Goal: Information Seeking & Learning: Learn about a topic

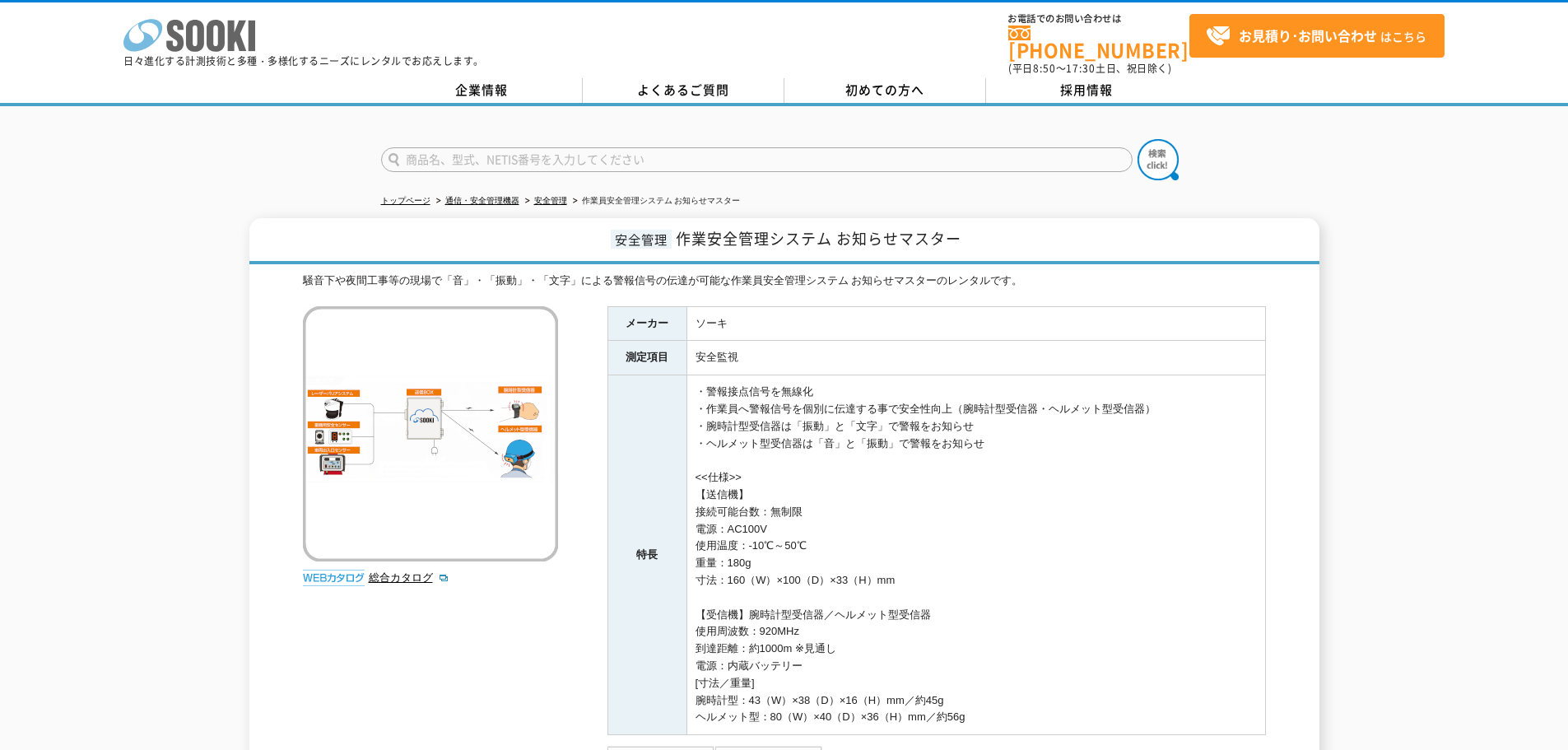
click at [213, 46] on icon at bounding box center [215, 36] width 18 height 32
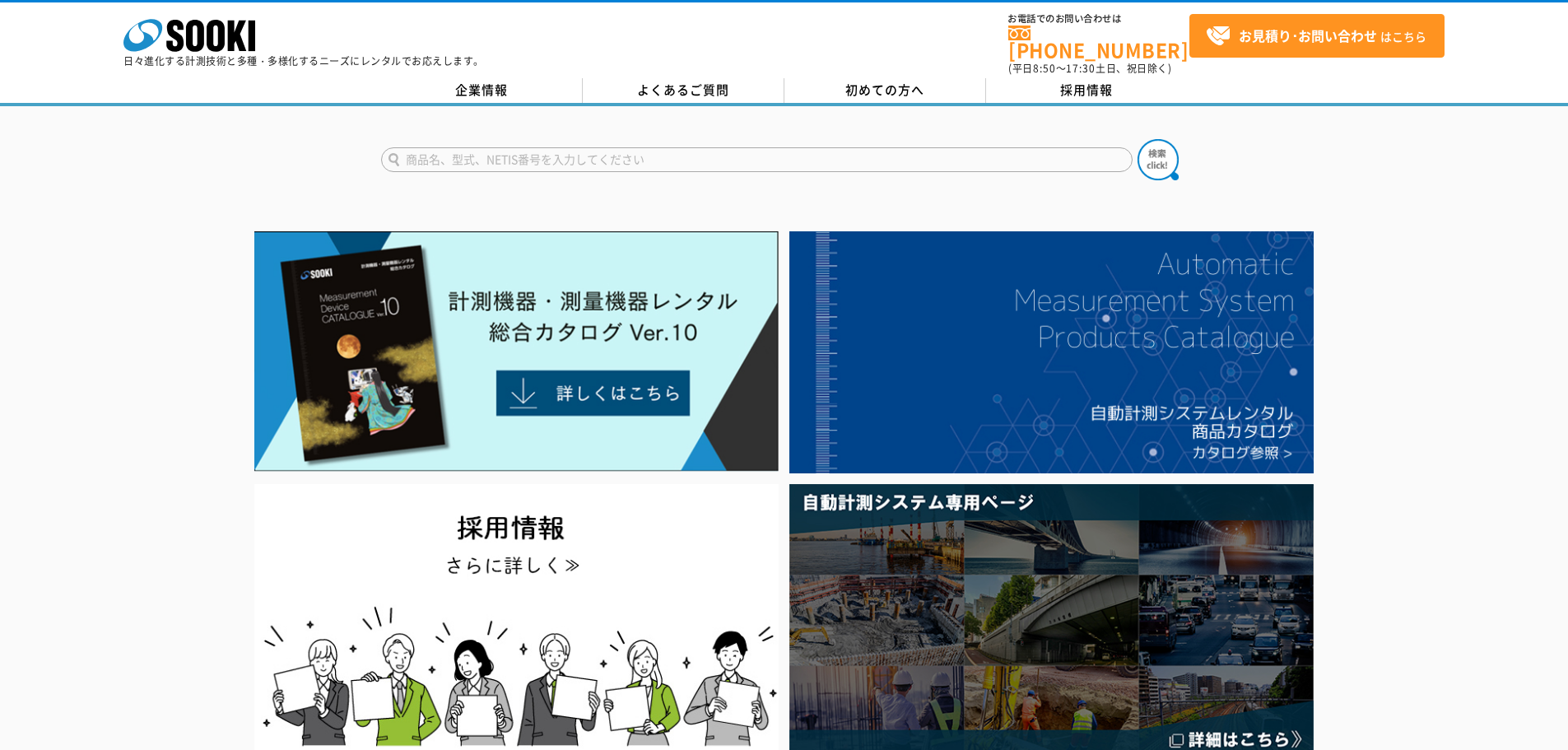
click at [468, 148] on input "text" at bounding box center [756, 160] width 751 height 24
click at [1138, 139] on button at bounding box center [1158, 159] width 41 height 41
type input "Bridge"
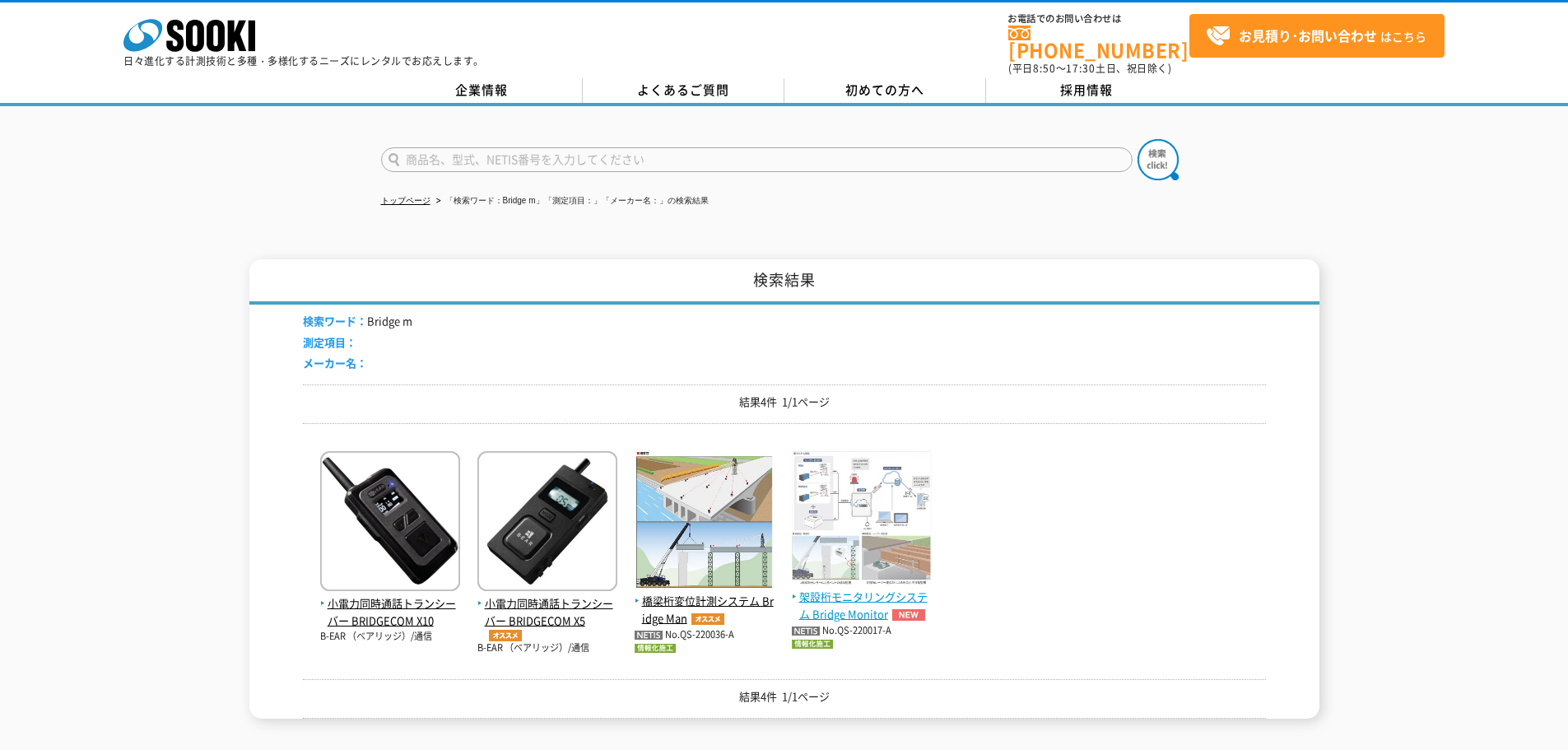
click at [861, 592] on span "架設桁モニタリングシステム Bridge Monitor" at bounding box center [862, 606] width 140 height 35
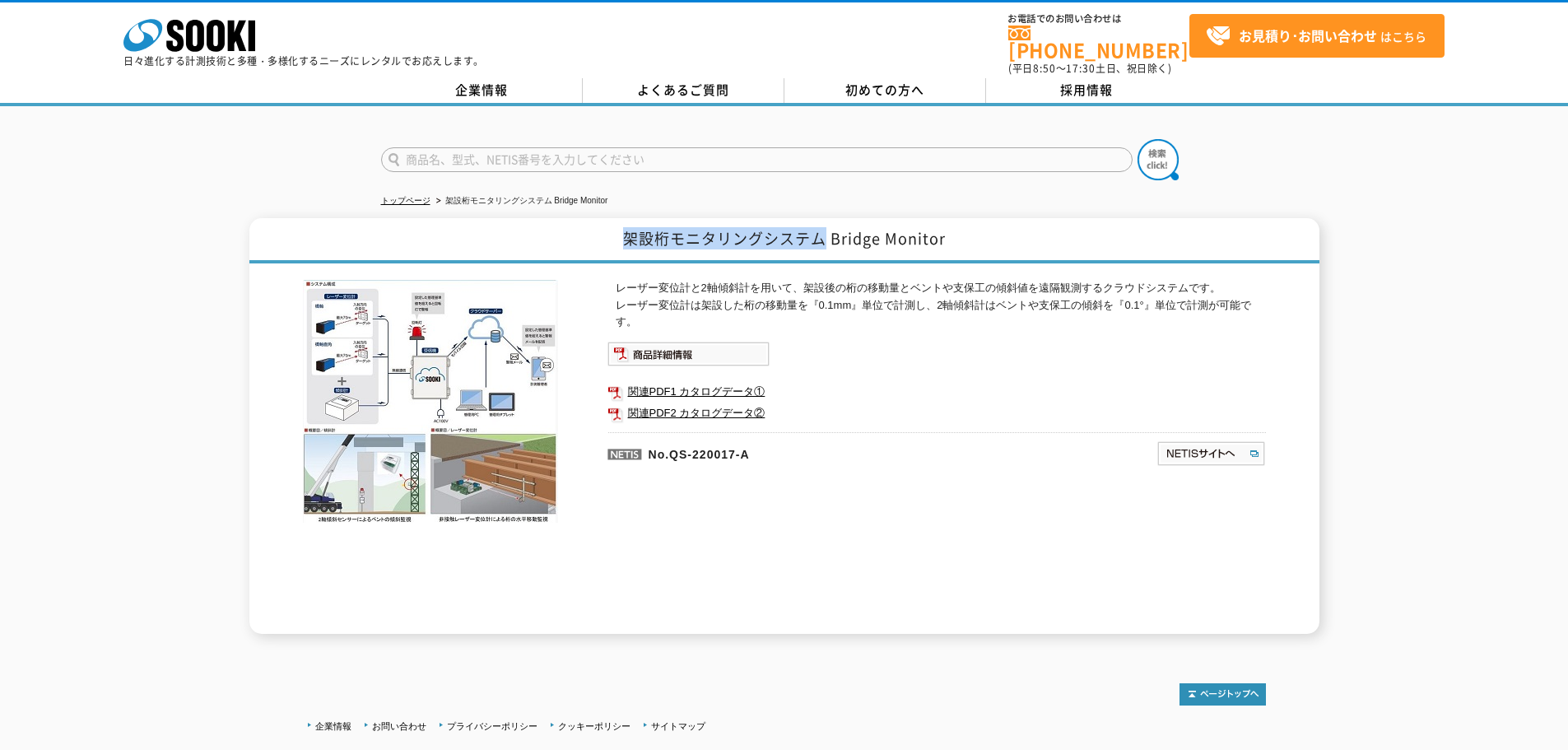
drag, startPoint x: 628, startPoint y: 229, endPoint x: 821, endPoint y: 241, distance: 193.4
click at [821, 241] on h1 "架設桁モニタリングシステム Bridge Monitor" at bounding box center [784, 240] width 1070 height 45
copy h1 "架設桁モニタリングシステム"
drag, startPoint x: 672, startPoint y: 444, endPoint x: 809, endPoint y: 456, distance: 137.5
click at [809, 456] on p "No.QS-220017-A" at bounding box center [803, 451] width 390 height 39
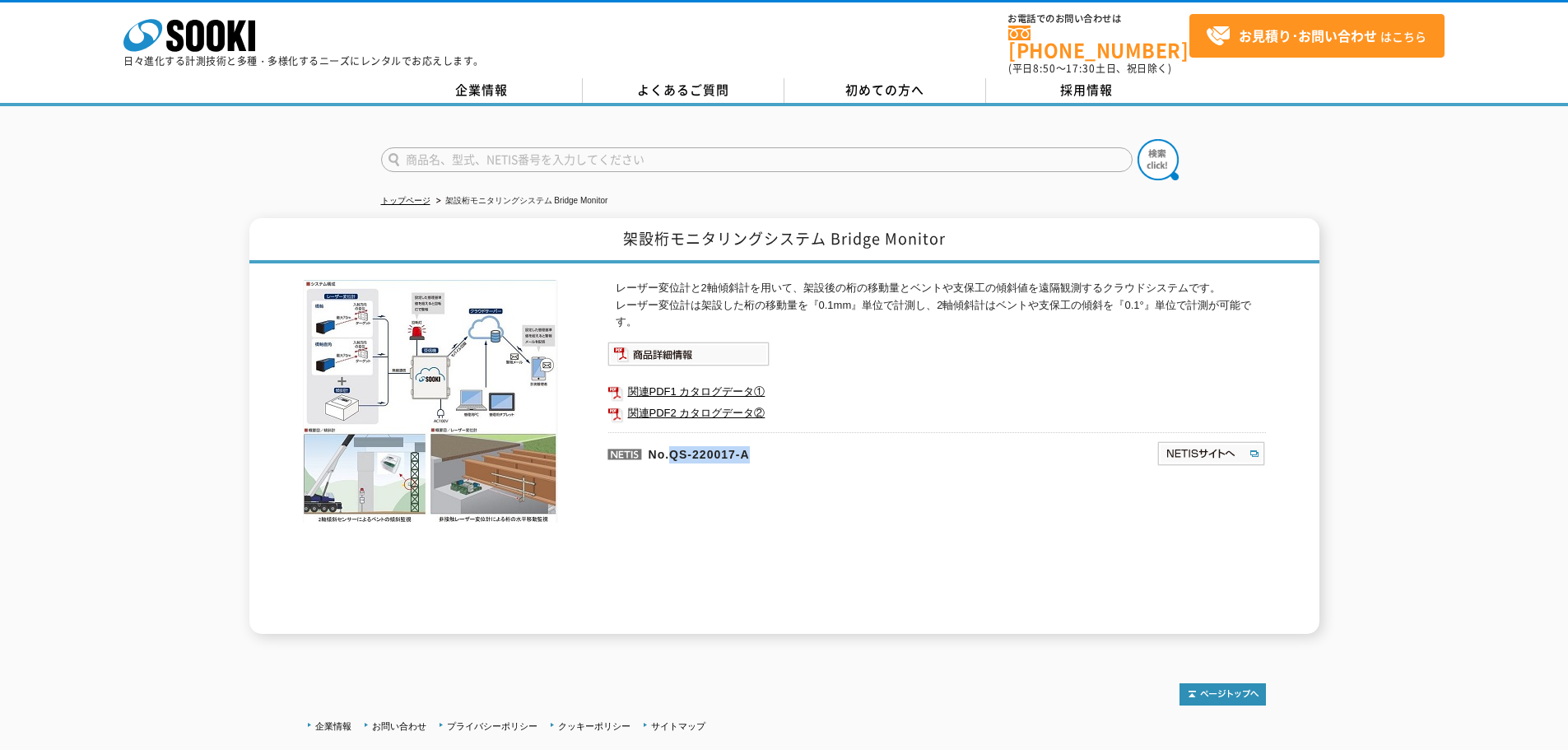
copy p "QS-220017-A"
